Goal: Task Accomplishment & Management: Manage account settings

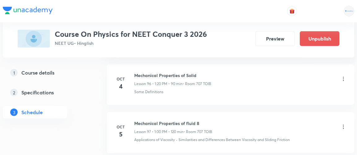
scroll to position [4943, 0]
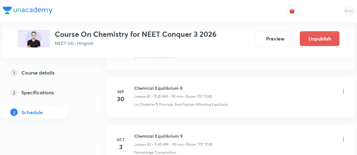
scroll to position [4364, 0]
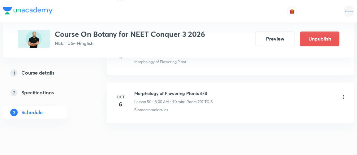
scroll to position [2712, 0]
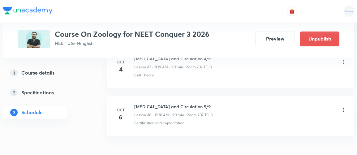
scroll to position [2632, 0]
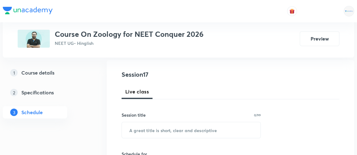
scroll to position [65, 0]
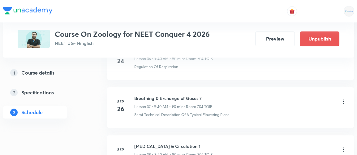
scroll to position [2083, 0]
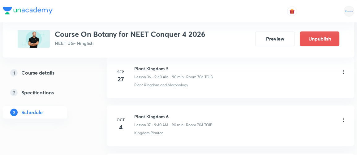
scroll to position [2064, 0]
